Goal: Task Accomplishment & Management: Complete application form

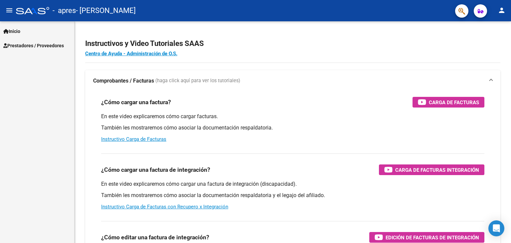
click at [38, 43] on span "Prestadores / Proveedores" at bounding box center [33, 45] width 61 height 7
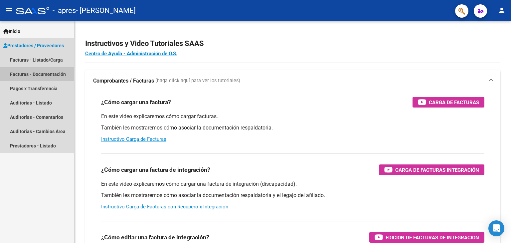
click at [35, 77] on link "Facturas - Documentación" at bounding box center [37, 74] width 74 height 14
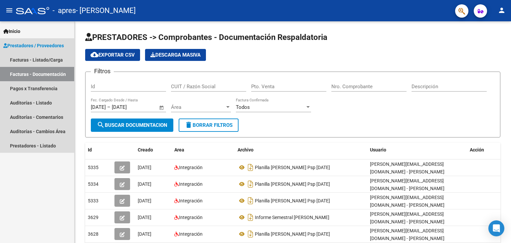
click at [28, 43] on span "Prestadores / Proveedores" at bounding box center [33, 45] width 61 height 7
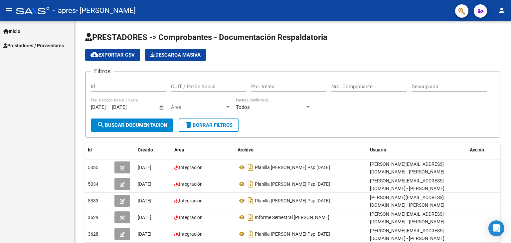
click at [27, 44] on span "Prestadores / Proveedores" at bounding box center [33, 45] width 61 height 7
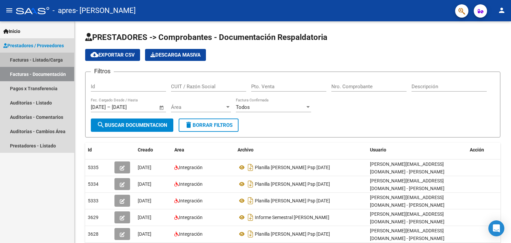
click at [33, 60] on link "Facturas - Listado/Carga" at bounding box center [37, 60] width 74 height 14
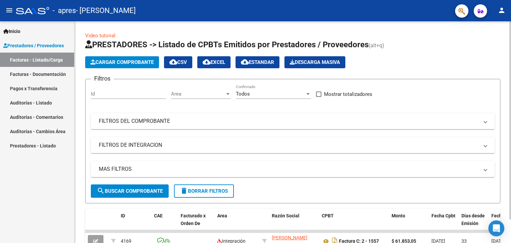
click at [98, 64] on span "Cargar Comprobante" at bounding box center [121, 62] width 63 height 6
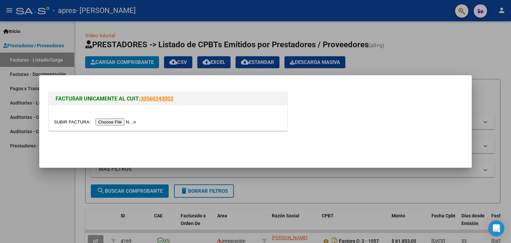
click at [120, 121] on input "file" at bounding box center [96, 121] width 84 height 7
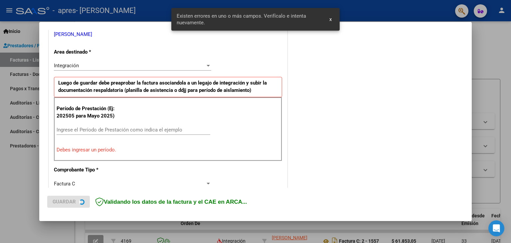
scroll to position [140, 0]
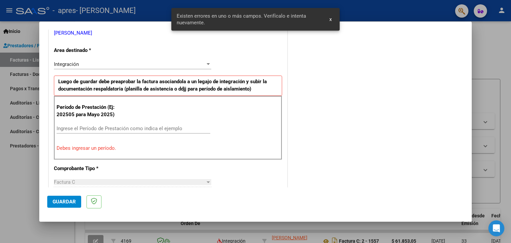
click at [151, 128] on input "Ingrese el Período de Prestación como indica el ejemplo" at bounding box center [134, 128] width 154 height 6
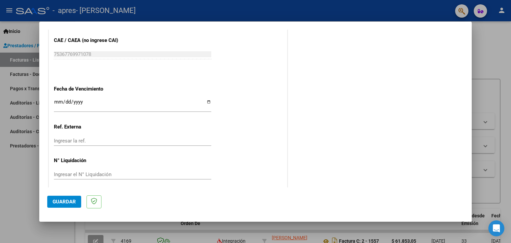
scroll to position [427, 0]
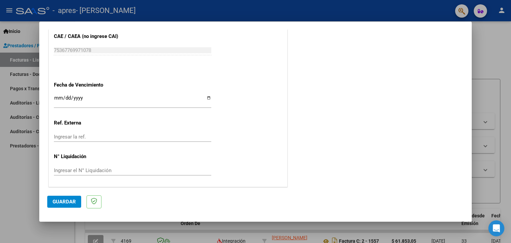
type input "202508"
click at [59, 96] on input "Ingresar la fecha" at bounding box center [132, 100] width 157 height 11
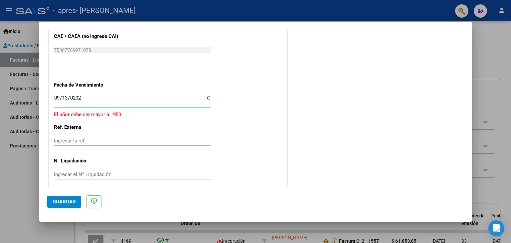
type input "[DATE]"
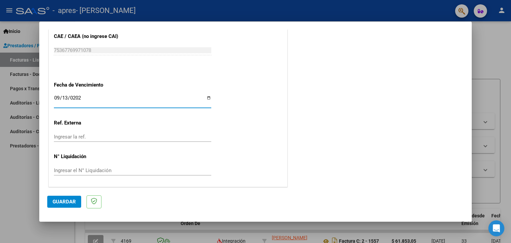
click at [65, 200] on span "Guardar" at bounding box center [64, 201] width 23 height 6
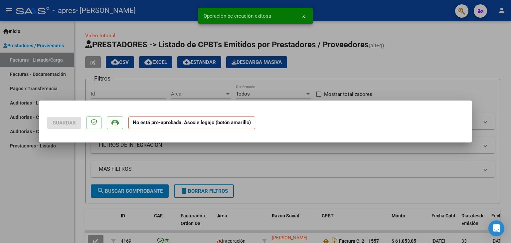
scroll to position [0, 0]
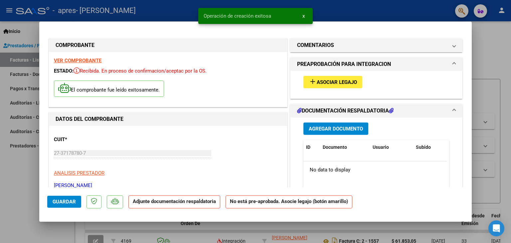
click at [335, 79] on span "Asociar Legajo" at bounding box center [336, 82] width 40 height 6
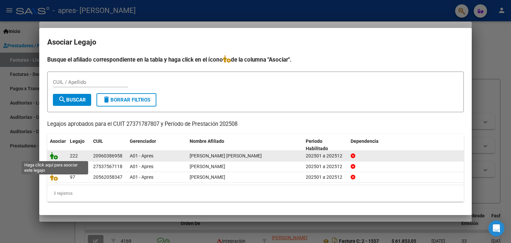
click at [53, 155] on icon at bounding box center [54, 155] width 8 height 7
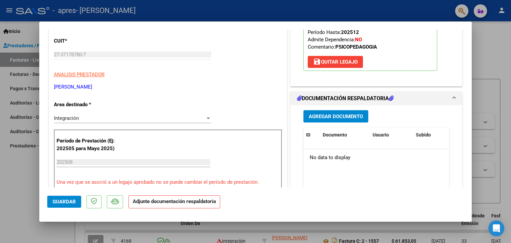
scroll to position [100, 0]
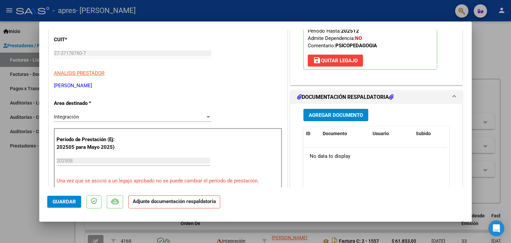
click at [333, 113] on span "Agregar Documento" at bounding box center [336, 115] width 54 height 6
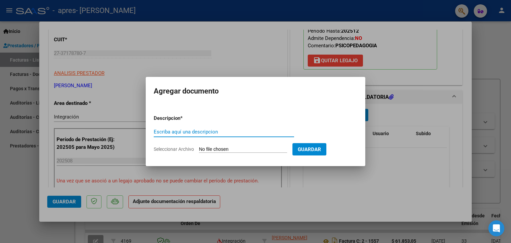
click at [199, 132] on input "Escriba aquí una descripcion" at bounding box center [224, 132] width 140 height 6
type input "Planilla de Asistencia PSP [DATE]"
click at [224, 150] on input "Seleccionar Archivo" at bounding box center [243, 149] width 88 height 6
type input "C:\fakepath\Planilla [PERSON_NAME] PSP [DATE].pdf"
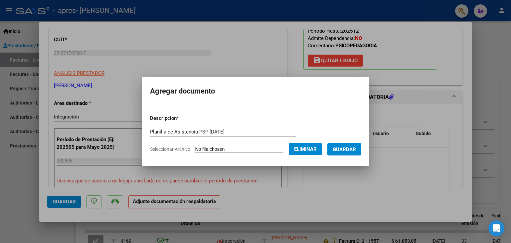
click at [352, 148] on span "Guardar" at bounding box center [343, 149] width 23 height 6
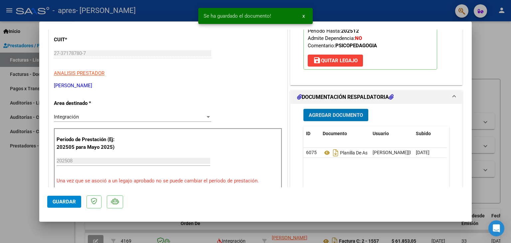
click at [62, 203] on span "Guardar" at bounding box center [64, 201] width 23 height 6
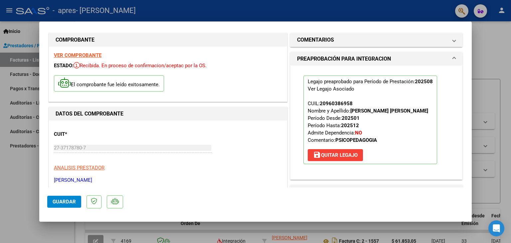
scroll to position [0, 0]
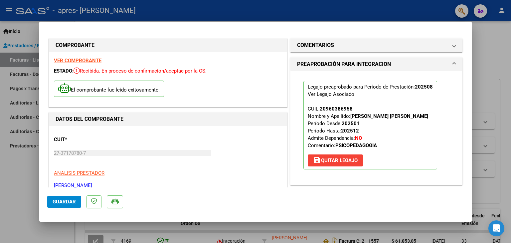
click at [502, 44] on div at bounding box center [255, 121] width 511 height 243
type input "$ 0,00"
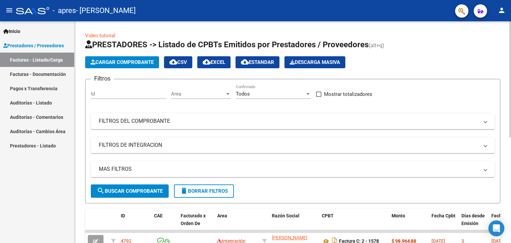
click at [128, 65] on button "Cargar Comprobante" at bounding box center [122, 62] width 74 height 12
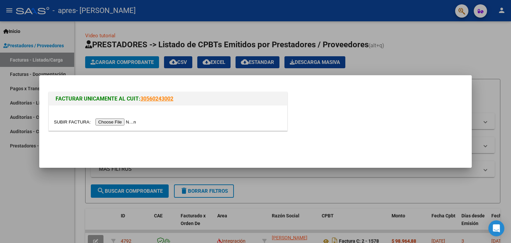
click at [113, 121] on input "file" at bounding box center [96, 121] width 84 height 7
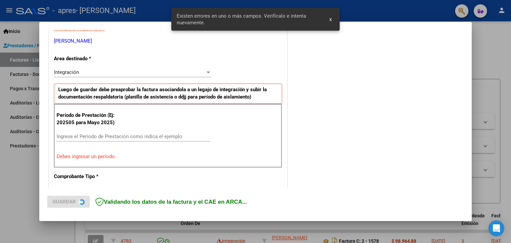
scroll to position [140, 0]
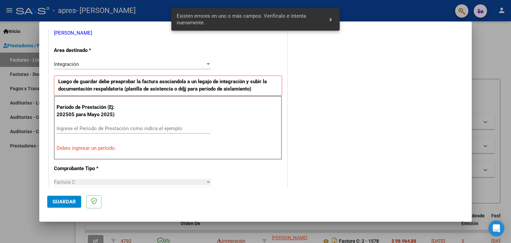
click at [120, 129] on input "Ingrese el Período de Prestación como indica el ejemplo" at bounding box center [134, 128] width 154 height 6
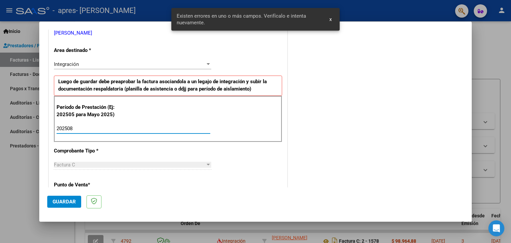
type input "202508"
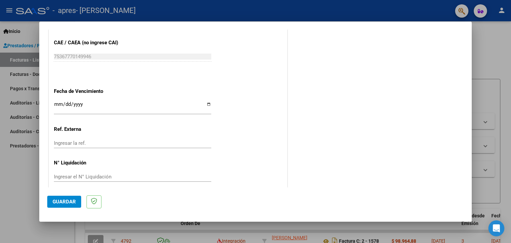
scroll to position [427, 0]
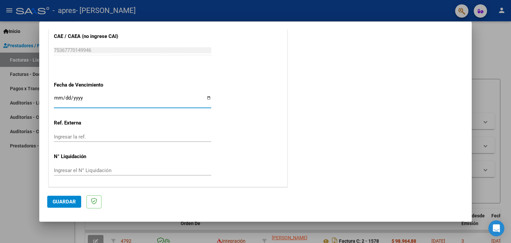
click at [56, 95] on input "Ingresar la fecha" at bounding box center [132, 100] width 157 height 11
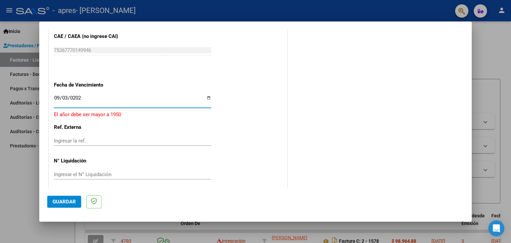
type input "[DATE]"
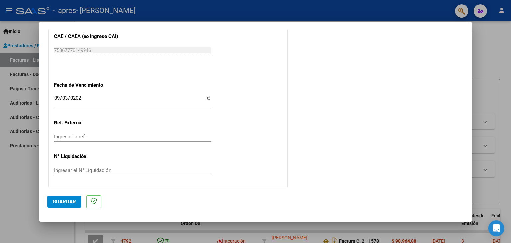
click at [62, 204] on span "Guardar" at bounding box center [64, 201] width 23 height 6
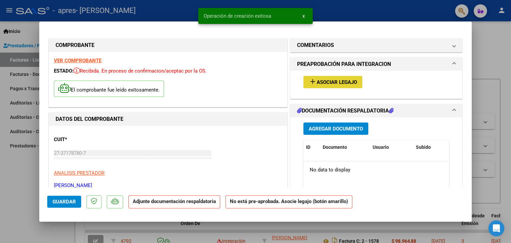
click at [339, 82] on span "Asociar Legajo" at bounding box center [336, 82] width 40 height 6
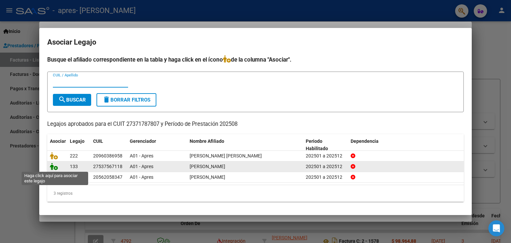
click at [53, 167] on icon at bounding box center [54, 166] width 8 height 7
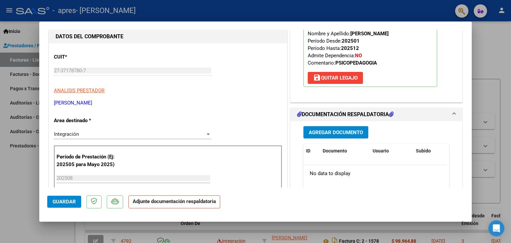
scroll to position [71, 0]
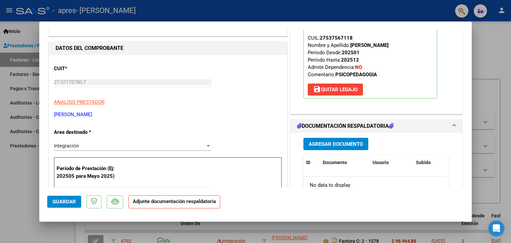
click at [352, 141] on span "Agregar Documento" at bounding box center [336, 144] width 54 height 6
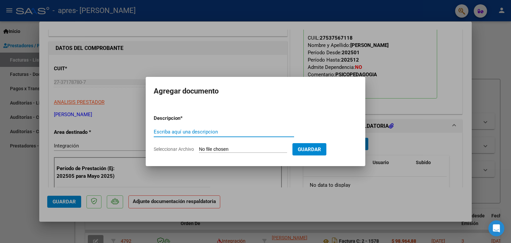
click at [231, 135] on div "Escriba aquí una descripcion" at bounding box center [224, 132] width 140 height 10
type input "Planilla asistencia [DATE] PSP"
click at [236, 148] on input "Seleccionar Archivo" at bounding box center [243, 149] width 88 height 6
type input "C:\fakepath\Planilla [PERSON_NAME] [DATE] PSP.pdf"
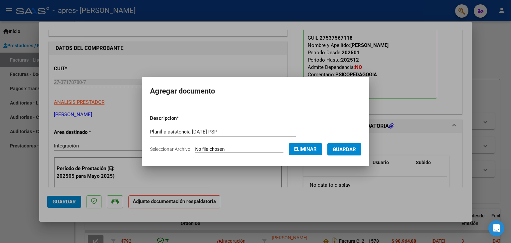
click at [354, 147] on span "Guardar" at bounding box center [343, 149] width 23 height 6
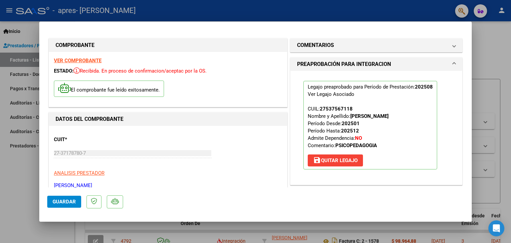
scroll to position [0, 0]
click at [65, 204] on span "Guardar" at bounding box center [64, 201] width 23 height 6
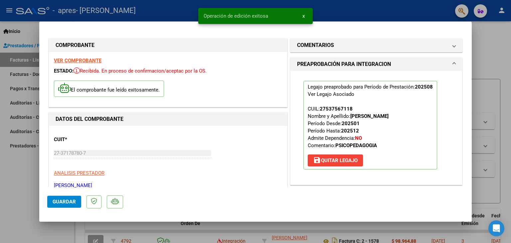
click at [491, 45] on div at bounding box center [255, 121] width 511 height 243
type input "$ 0,00"
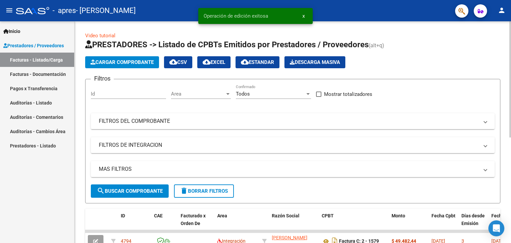
click at [110, 65] on button "Cargar Comprobante" at bounding box center [122, 62] width 74 height 12
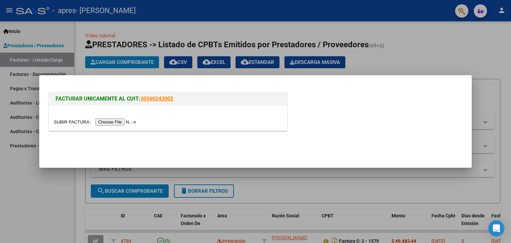
click at [112, 124] on input "file" at bounding box center [96, 121] width 84 height 7
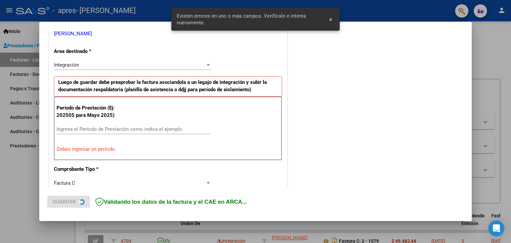
scroll to position [140, 0]
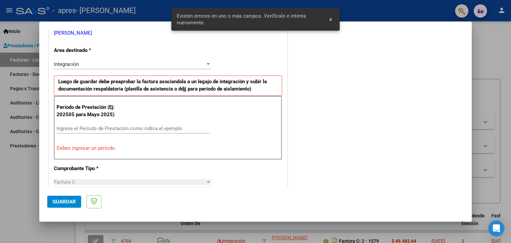
click at [124, 127] on input "Ingrese el Período de Prestación como indica el ejemplo" at bounding box center [134, 128] width 154 height 6
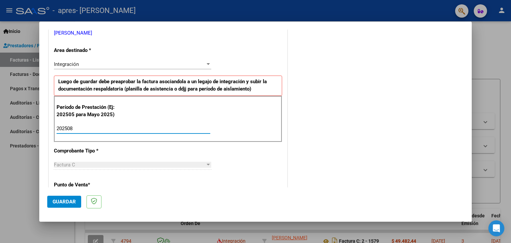
type input "202508"
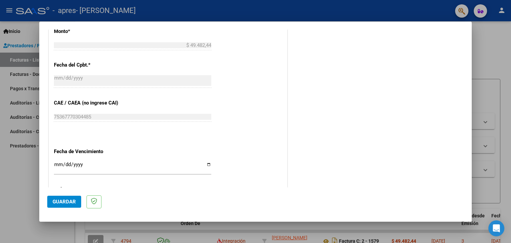
scroll to position [406, 0]
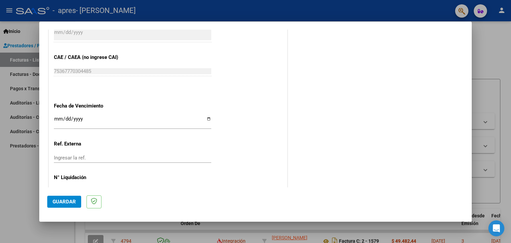
click at [59, 116] on input "Ingresar la fecha" at bounding box center [132, 121] width 157 height 11
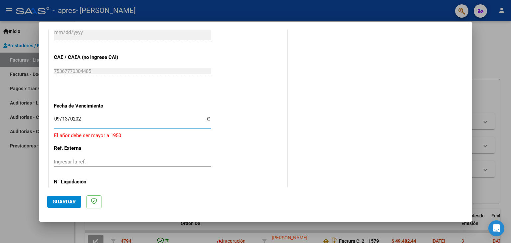
type input "[DATE]"
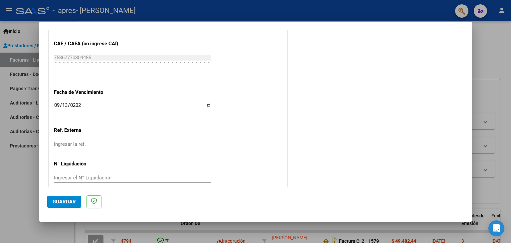
scroll to position [427, 0]
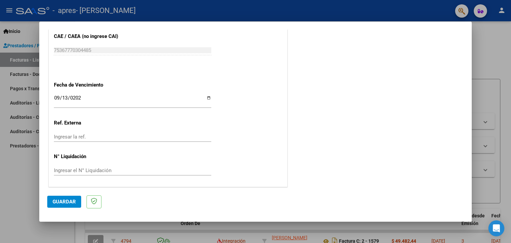
click at [67, 201] on span "Guardar" at bounding box center [64, 201] width 23 height 6
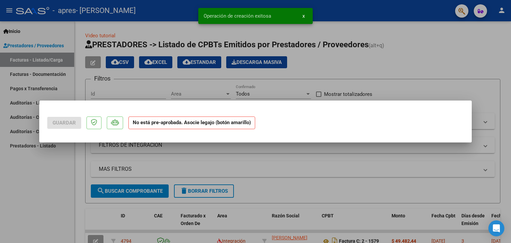
scroll to position [0, 0]
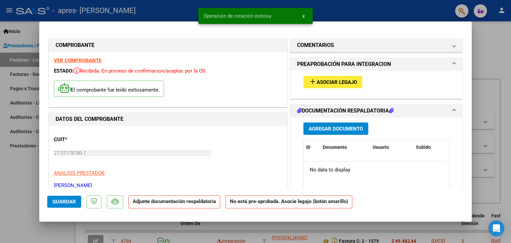
click at [334, 77] on button "add Asociar Legajo" at bounding box center [332, 82] width 59 height 12
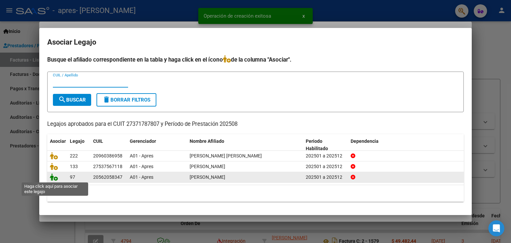
click at [54, 177] on icon at bounding box center [54, 176] width 8 height 7
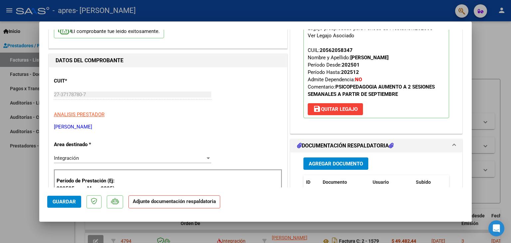
scroll to position [66, 0]
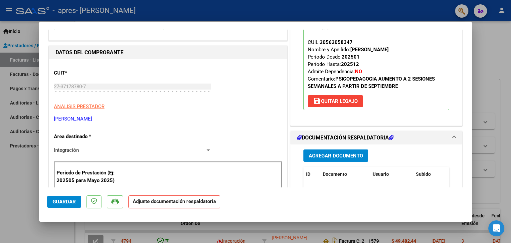
click at [333, 156] on span "Agregar Documento" at bounding box center [336, 156] width 54 height 6
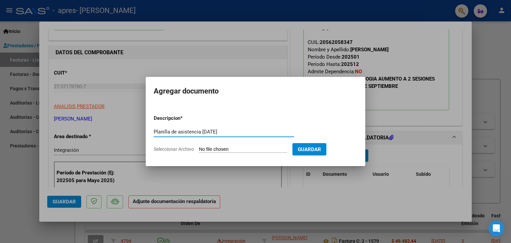
type input "Planilla de asistencia [DATE]"
click at [226, 148] on input "Seleccionar Archivo" at bounding box center [243, 149] width 88 height 6
type input "C:\fakepath\Planilla [PERSON_NAME] PSP [DATE].pdf"
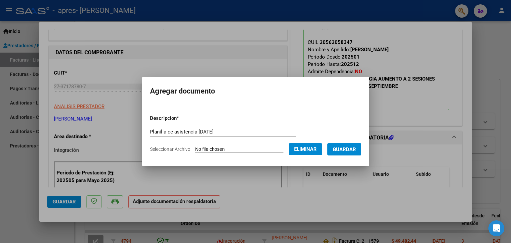
click at [352, 147] on span "Guardar" at bounding box center [343, 149] width 23 height 6
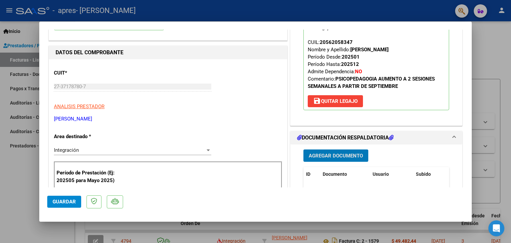
click at [65, 203] on span "Guardar" at bounding box center [64, 201] width 23 height 6
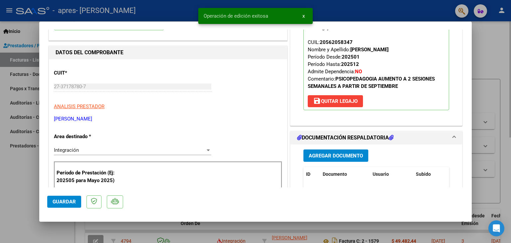
click at [504, 63] on div at bounding box center [255, 121] width 511 height 243
type input "$ 0,00"
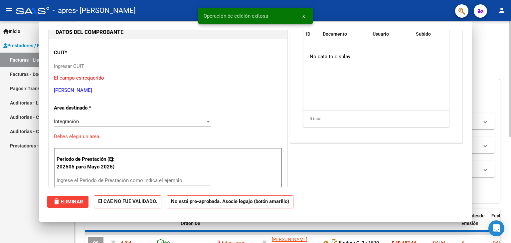
scroll to position [70, 0]
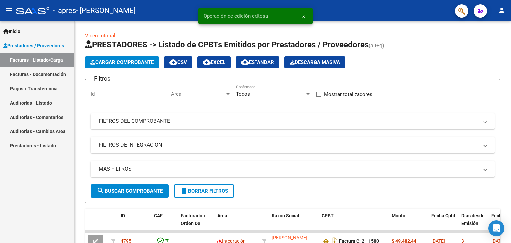
click at [32, 71] on link "Facturas - Documentación" at bounding box center [37, 74] width 74 height 14
